Goal: Use online tool/utility: Utilize a website feature to perform a specific function

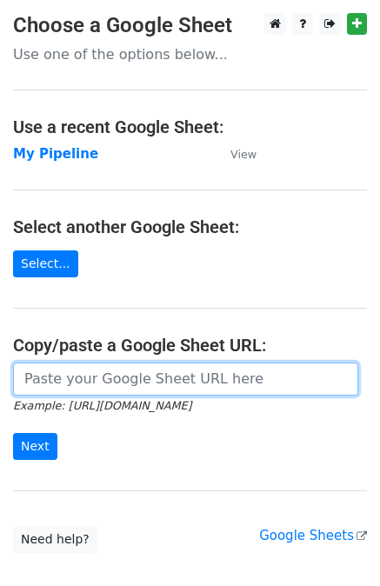
click at [103, 377] on input "url" at bounding box center [185, 379] width 345 height 33
paste input "https://docs.google.com/spreadsheets/d/1U_mQk6aSlQtYKjJl1zyBDHA5CHALlrQZ76MJY6o…"
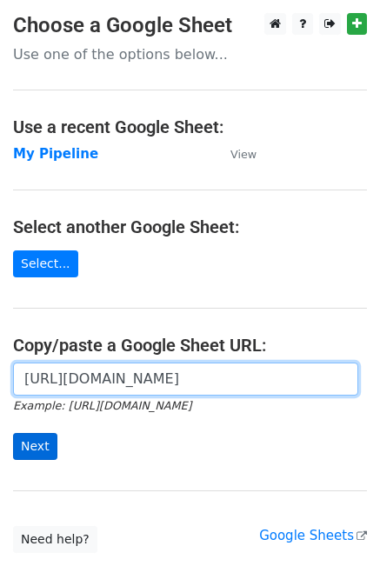
type input "https://docs.google.com/spreadsheets/d/1U_mQk6aSlQtYKjJl1zyBDHA5CHALlrQZ76MJY6o…"
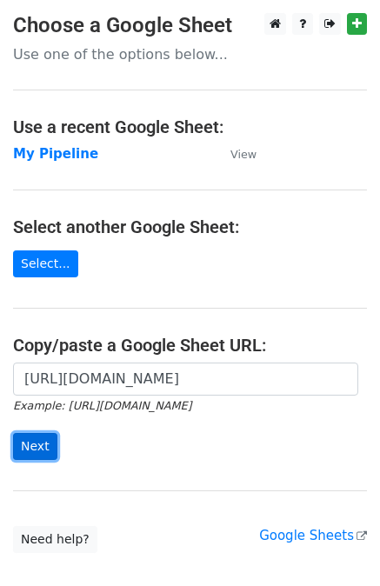
scroll to position [0, 0]
click at [32, 446] on input "Next" at bounding box center [35, 446] width 44 height 27
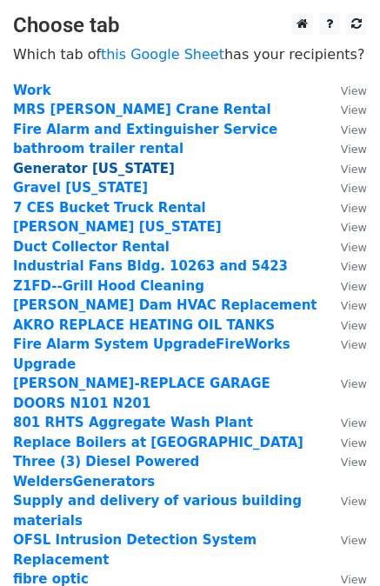
click at [101, 164] on strong "Generator [US_STATE]" at bounding box center [94, 169] width 162 height 16
